Goal: Task Accomplishment & Management: Manage account settings

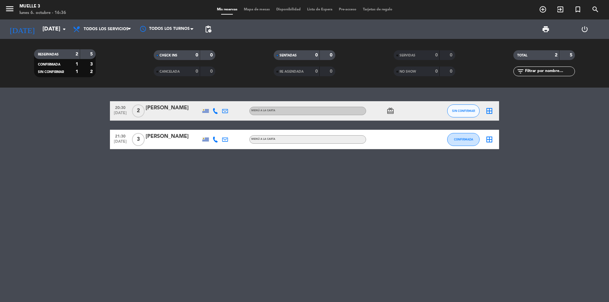
drag, startPoint x: 325, startPoint y: 218, endPoint x: 330, endPoint y: 216, distance: 4.6
click at [326, 219] on div "20:30 [DATE] 2 [PERSON_NAME] MENÚ A LA CARTA card_giftcard SIN CONFIRMAR border…" at bounding box center [304, 195] width 609 height 214
click at [111, 25] on span "Todos los servicios" at bounding box center [102, 29] width 65 height 14
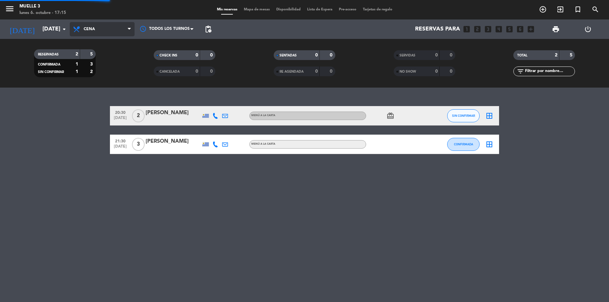
click at [98, 88] on ng-component "menu Muelle 3 [DATE] 6. octubre - 17:15 Mis reservas Mapa de mesas Disponibilid…" at bounding box center [304, 151] width 609 height 302
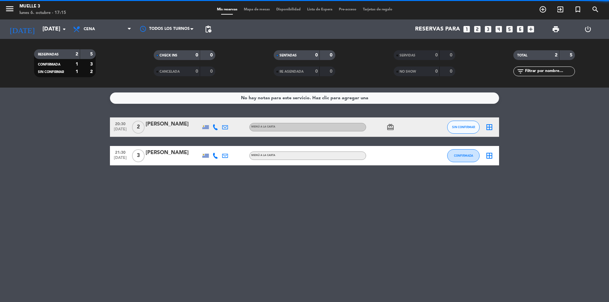
click at [106, 202] on div "No hay notas para este servicio. Haz clic para agregar una 20:30 [DATE] 2 [PERS…" at bounding box center [304, 195] width 609 height 214
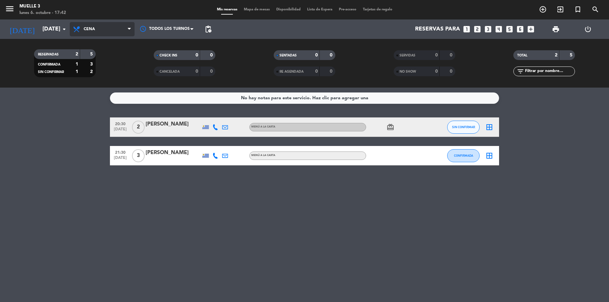
click at [116, 31] on span "Cena" at bounding box center [102, 29] width 65 height 14
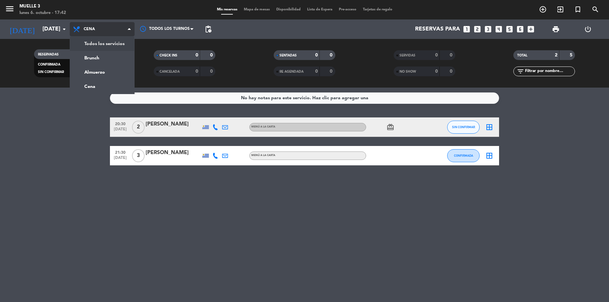
click at [115, 44] on div "menu Muelle 3 [DATE] 6. octubre - 17:42 Mis reservas Mapa de mesas Disponibilid…" at bounding box center [304, 44] width 609 height 88
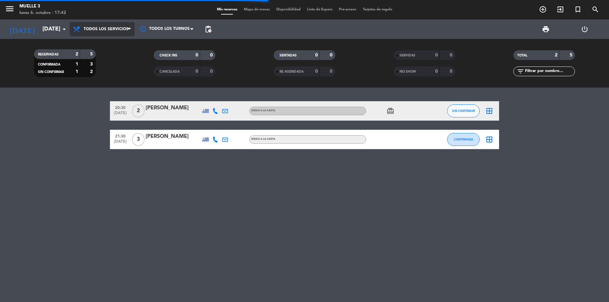
click at [119, 26] on span "Todos los servicios" at bounding box center [102, 29] width 65 height 14
click at [118, 30] on span "Todos los servicios" at bounding box center [106, 29] width 45 height 5
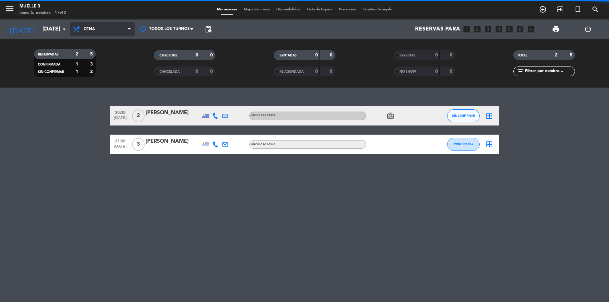
click at [91, 91] on ng-component "menu Muelle 3 [DATE] 6. octubre - 17:42 Mis reservas Mapa de mesas Disponibilid…" at bounding box center [304, 151] width 609 height 302
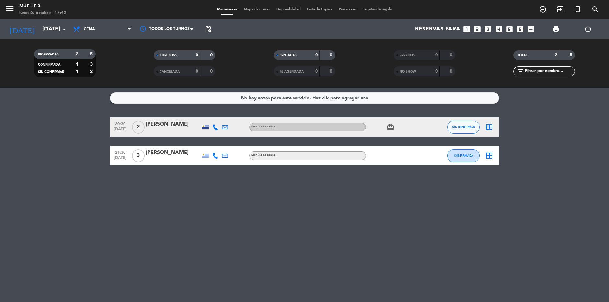
drag, startPoint x: 179, startPoint y: 213, endPoint x: 188, endPoint y: 221, distance: 12.2
click at [181, 209] on div "No hay notas para este servicio. Haz clic para agregar una 20:30 [DATE] 2 [PERS…" at bounding box center [304, 195] width 609 height 214
